Goal: Information Seeking & Learning: Stay updated

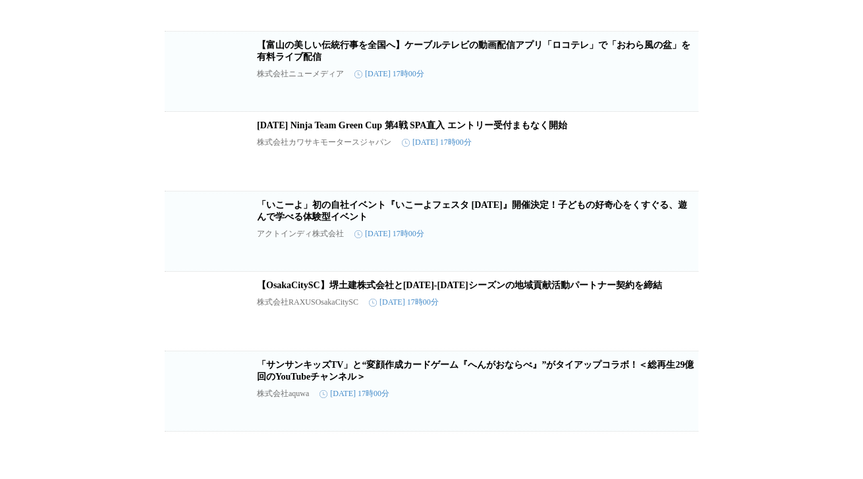
scroll to position [109203, 0]
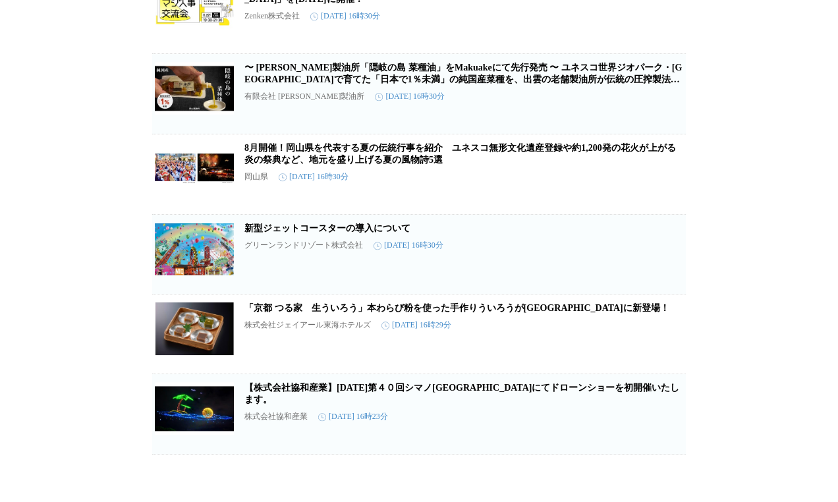
scroll to position [111500, 0]
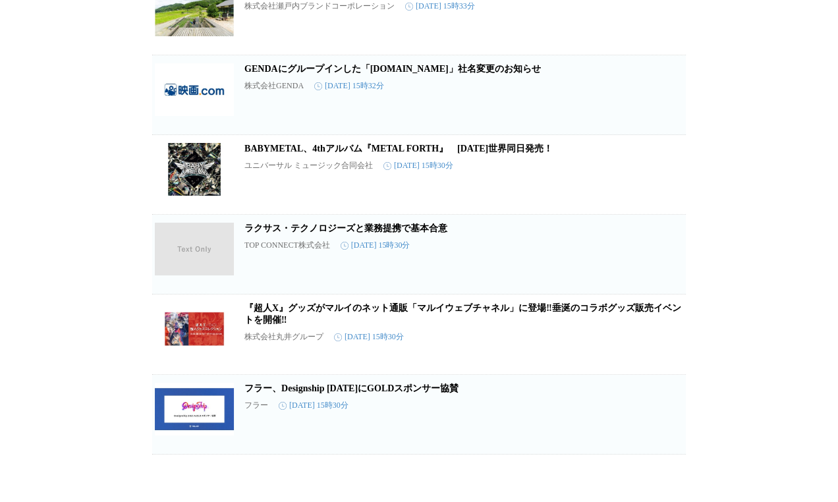
scroll to position [114387, 0]
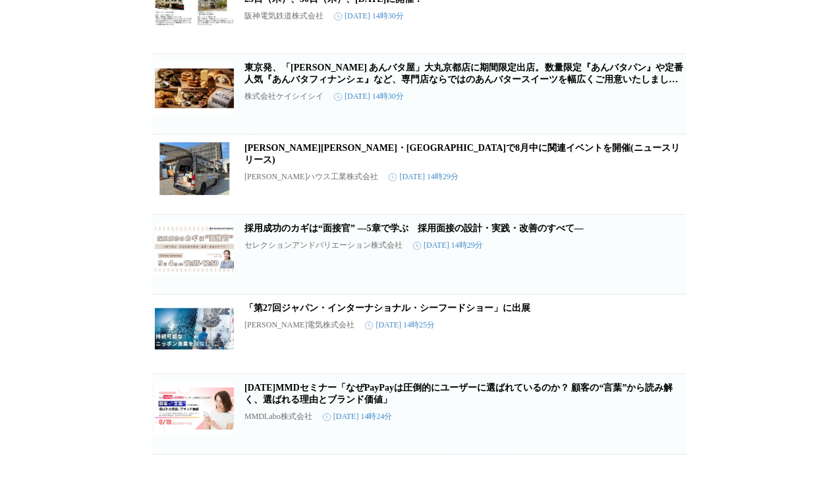
scroll to position [0, 0]
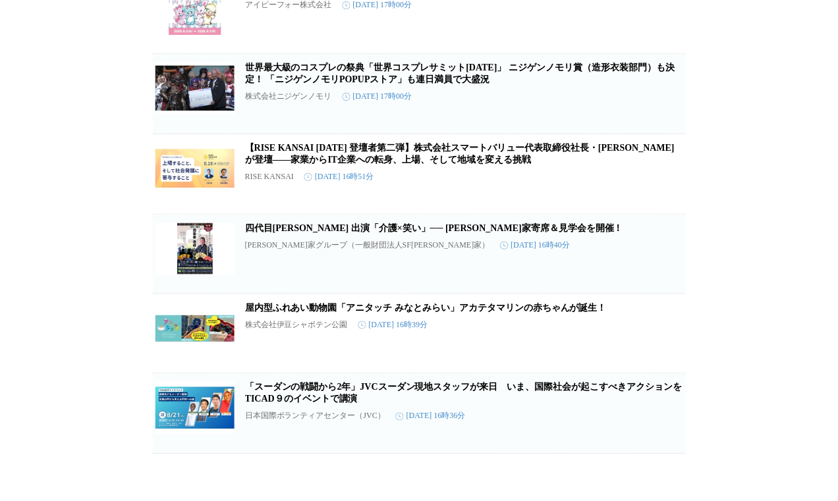
scroll to position [48536, 0]
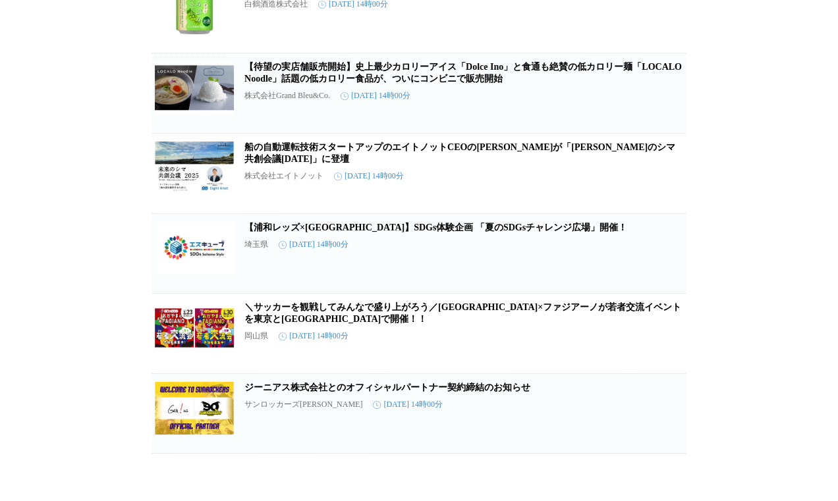
scroll to position [58244, 0]
